Goal: Find specific page/section: Find specific page/section

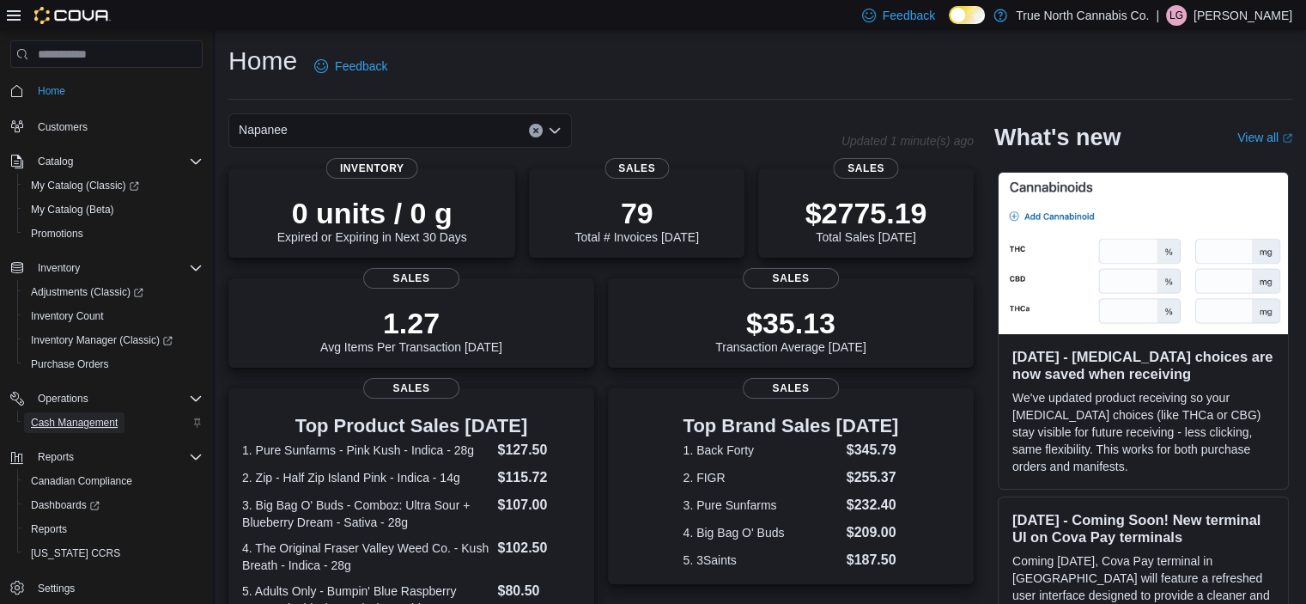
click at [88, 426] on span "Cash Management" at bounding box center [74, 423] width 87 height 14
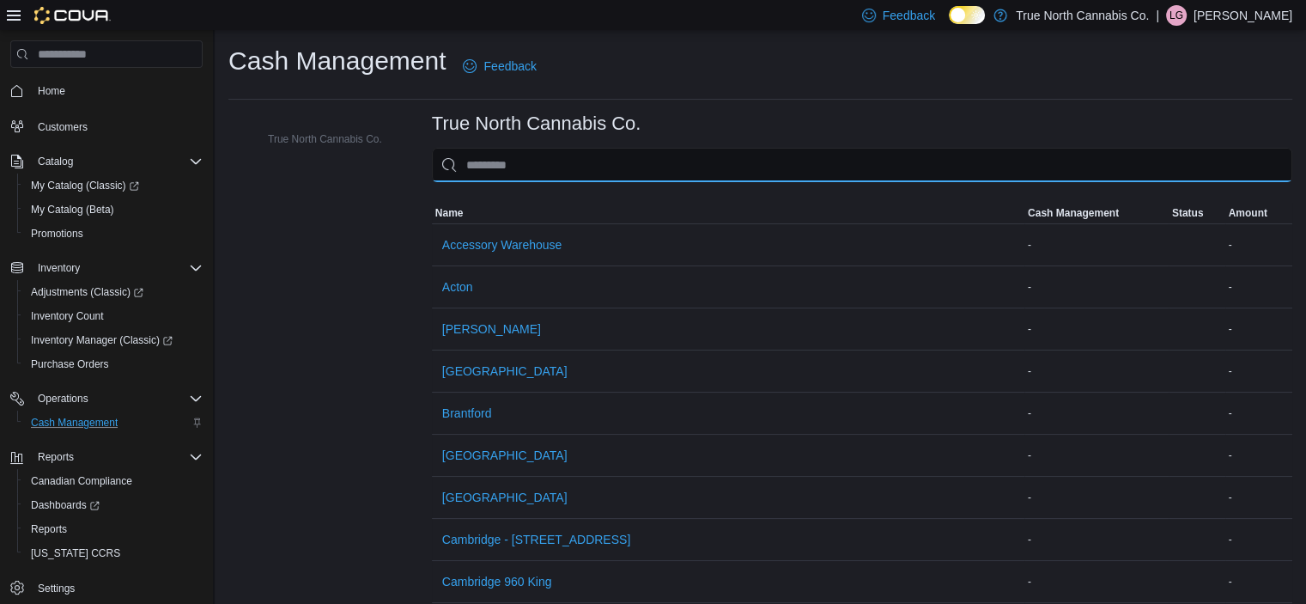
click at [512, 175] on input "This is a search bar. As you type, the results lower in the page will automatic…" at bounding box center [862, 165] width 860 height 34
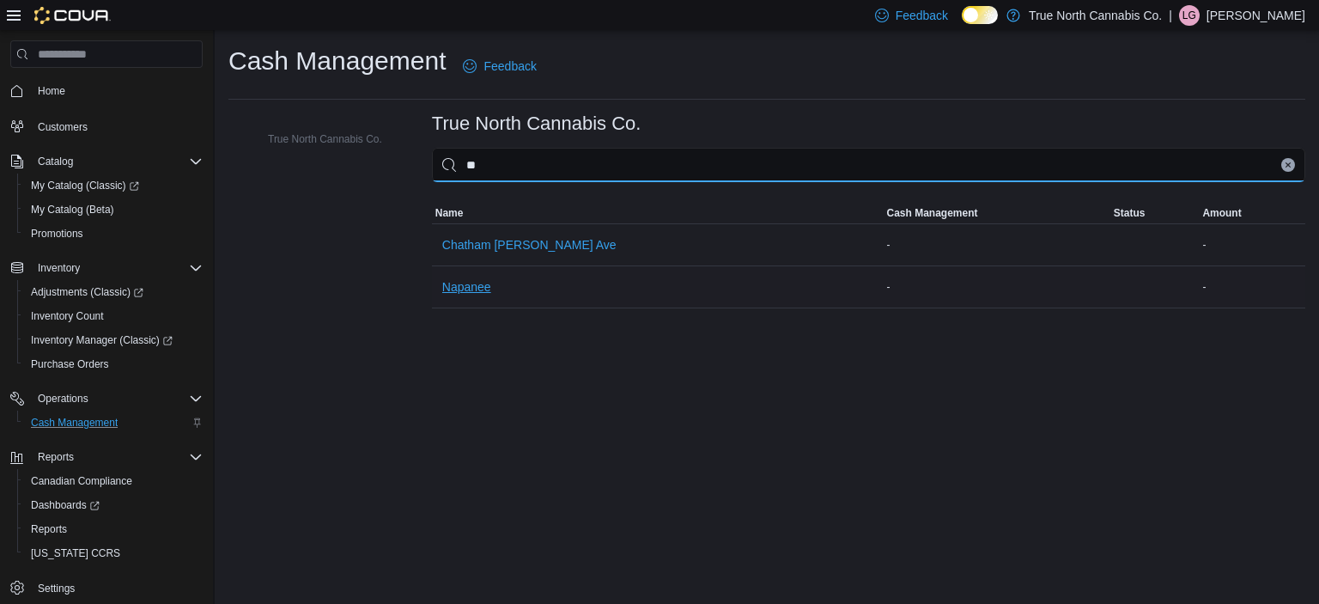
type input "**"
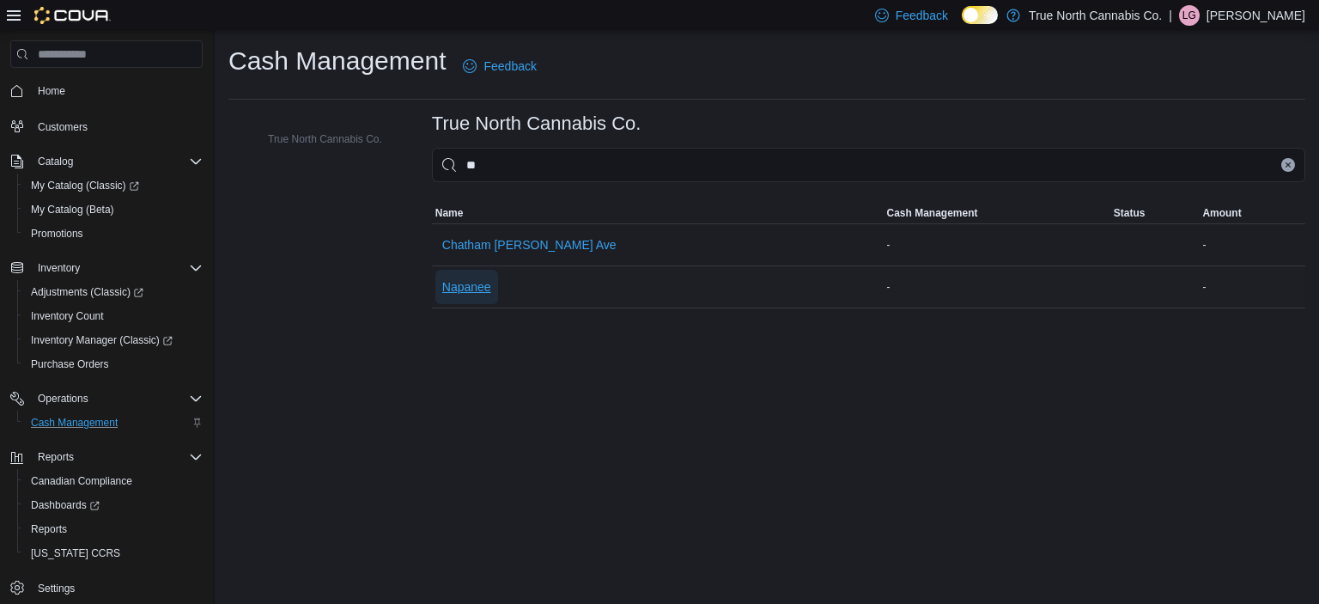
click at [470, 285] on span "Napanee" at bounding box center [466, 286] width 49 height 17
